Goal: Task Accomplishment & Management: Manage account settings

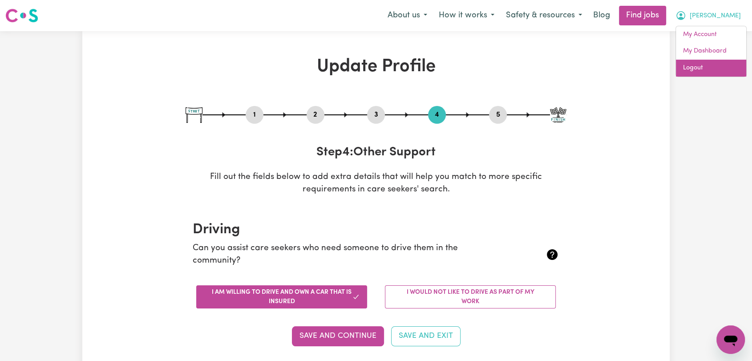
click at [709, 69] on link "Logout" at bounding box center [711, 68] width 70 height 17
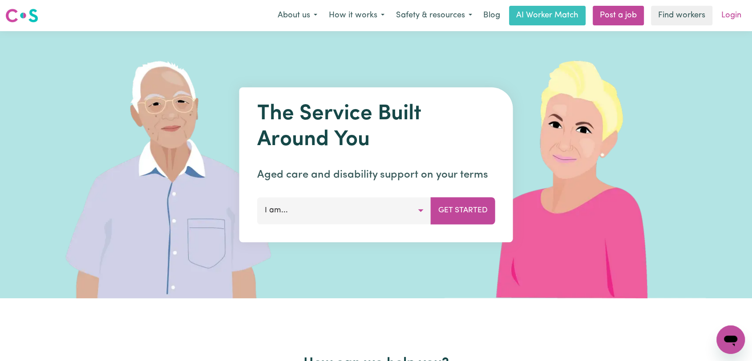
click at [728, 18] on link "Login" at bounding box center [731, 16] width 31 height 20
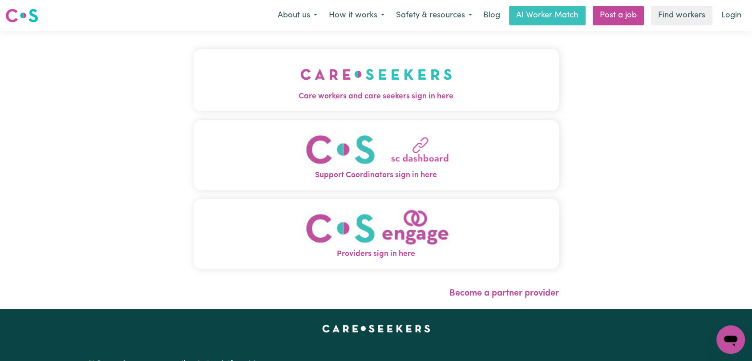
click at [342, 63] on img "Care workers and care seekers sign in here" at bounding box center [376, 74] width 152 height 33
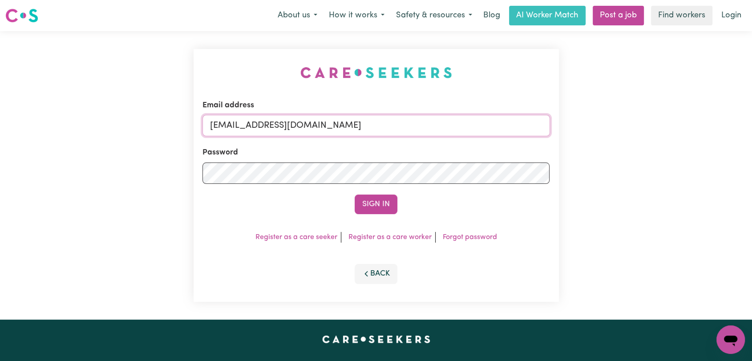
click at [397, 122] on input "[EMAIL_ADDRESS][DOMAIN_NAME]" at bounding box center [377, 125] width 348 height 21
drag, startPoint x: 254, startPoint y: 129, endPoint x: 400, endPoint y: 144, distance: 146.3
click at [400, 144] on form "Email address Superuser~[EMAIL_ADDRESS][DOMAIN_NAME] Password Sign In" at bounding box center [377, 157] width 348 height 114
type input "Superuser~[EMAIL_ADDRESS][DOMAIN_NAME]"
click at [368, 197] on button "Sign In" at bounding box center [376, 205] width 43 height 20
